Goal: Task Accomplishment & Management: Complete application form

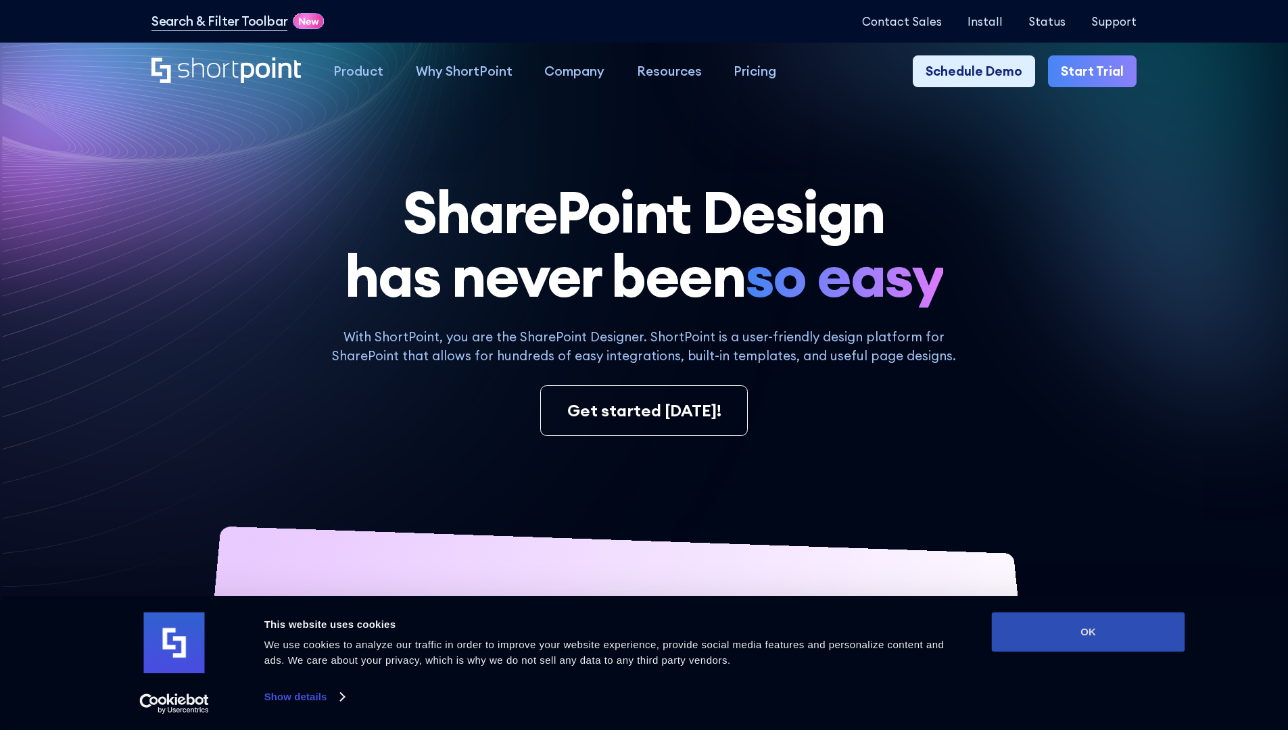
click at [1088, 632] on button "OK" at bounding box center [1088, 632] width 193 height 39
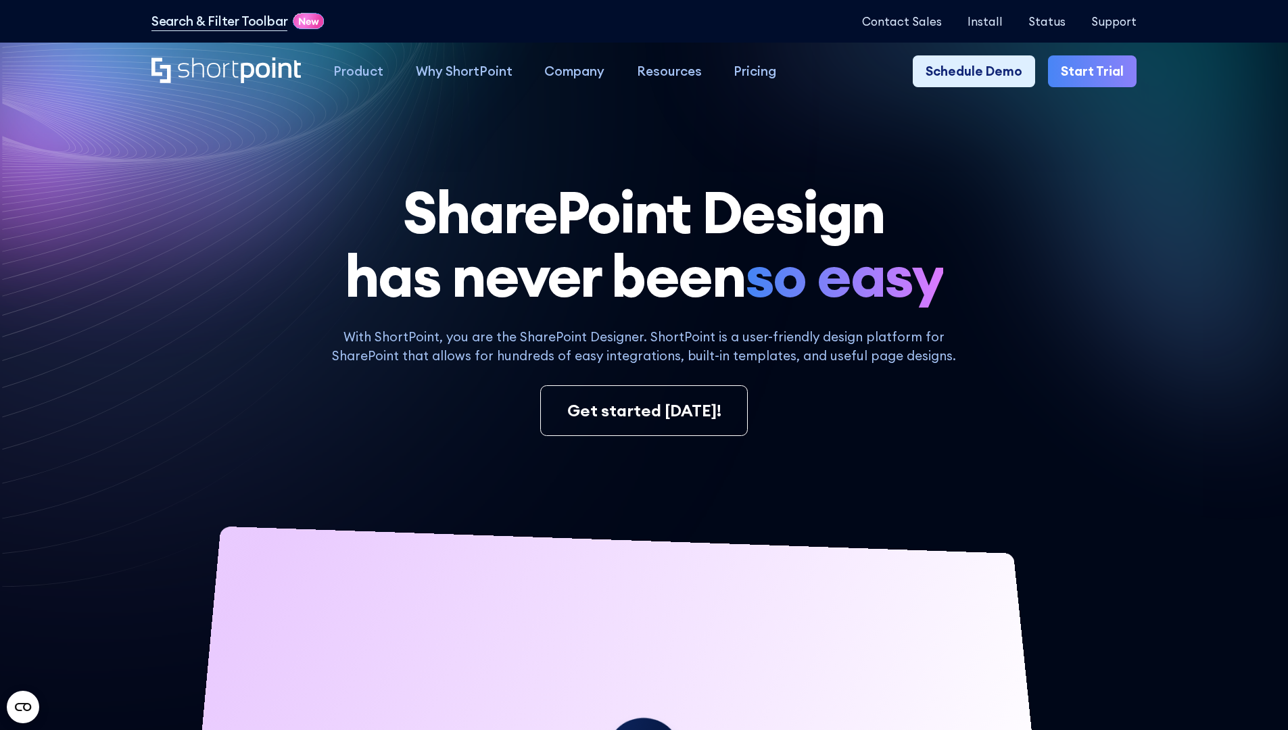
click at [1097, 72] on link "Start Trial" at bounding box center [1092, 71] width 89 height 32
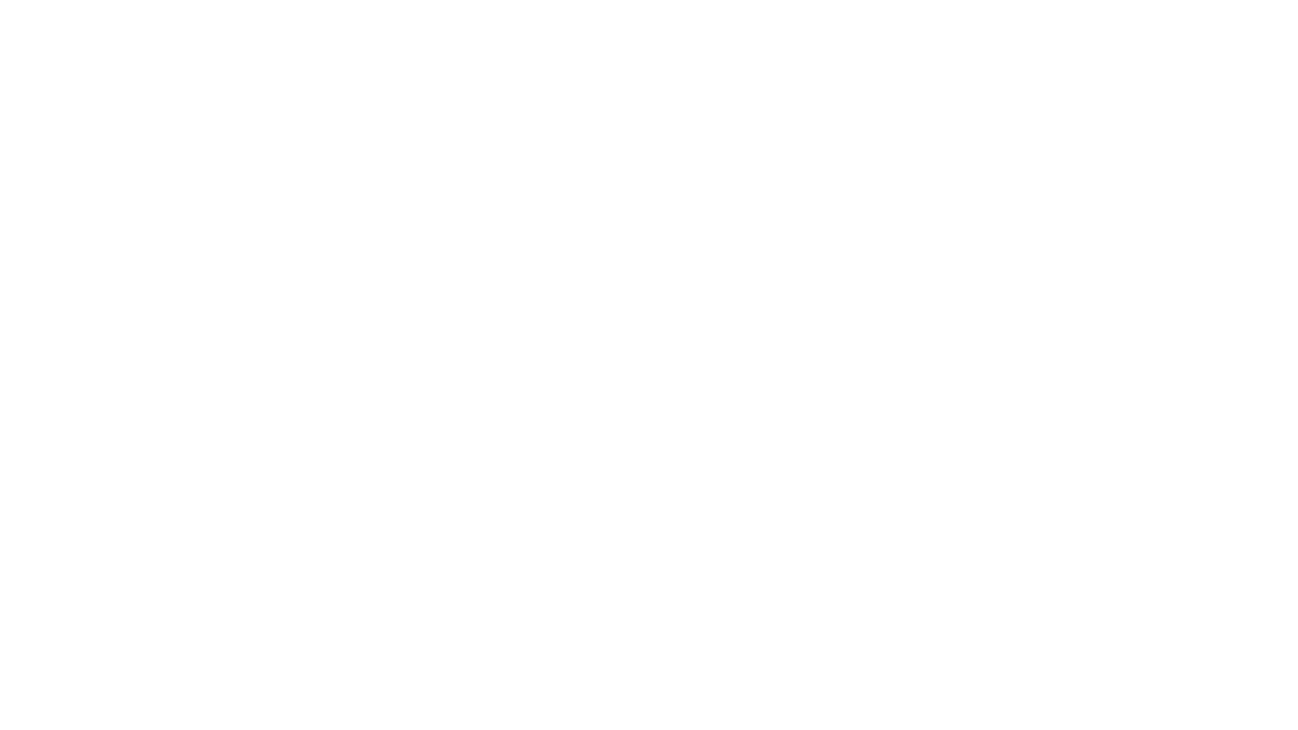
type input "Archebald"
type input "Berkuskv"
type input "2125556789"
select select "Microsoft 365"
type input "2125556789"
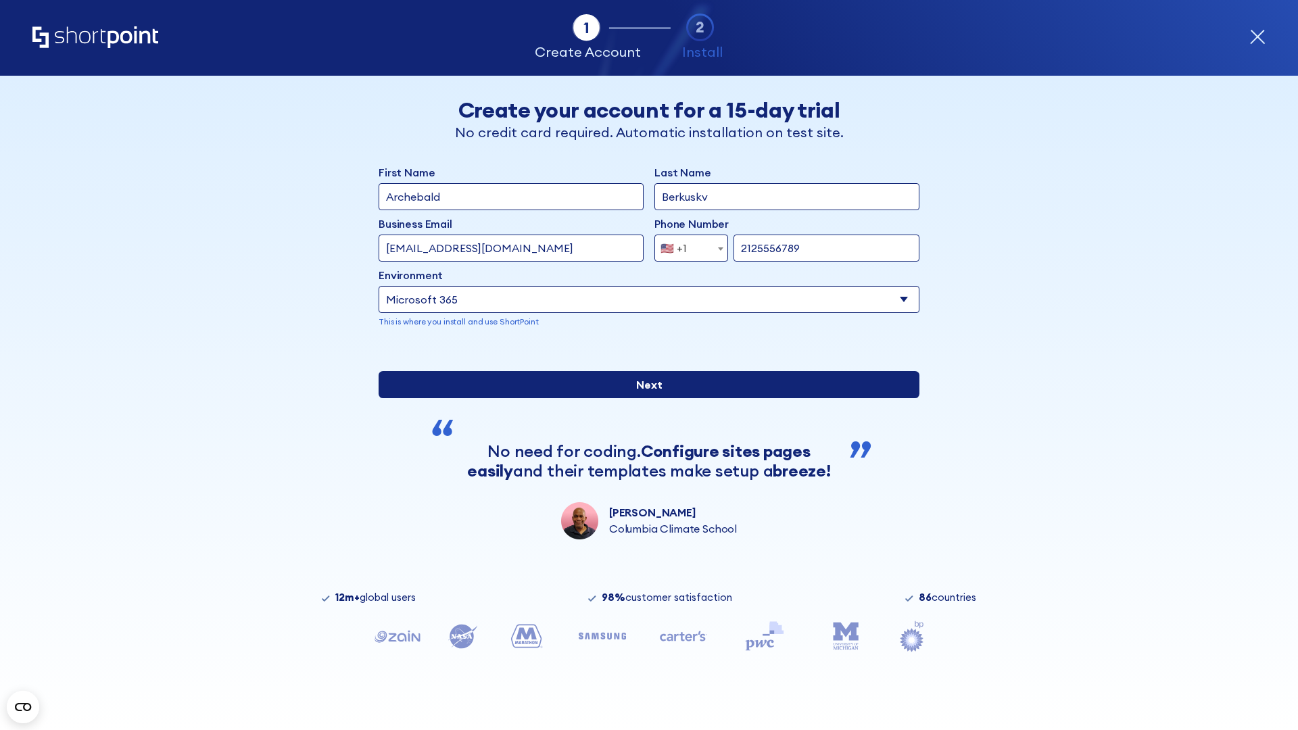
scroll to position [3, 0]
click at [644, 398] on input "Next" at bounding box center [649, 384] width 541 height 27
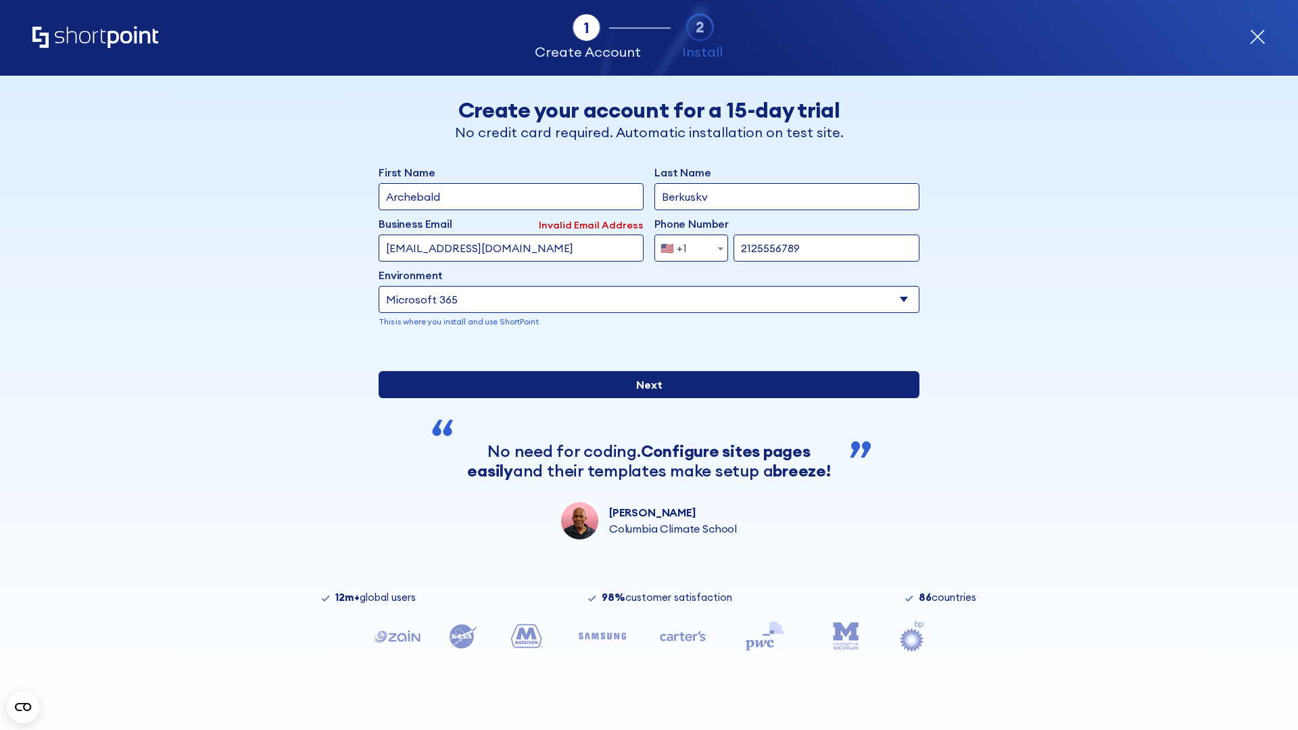
click at [644, 398] on input "Next" at bounding box center [649, 384] width 541 height 27
type input "test@shortpoint.com"
click at [644, 398] on input "Next" at bounding box center [649, 384] width 541 height 27
